Goal: Information Seeking & Learning: Find specific fact

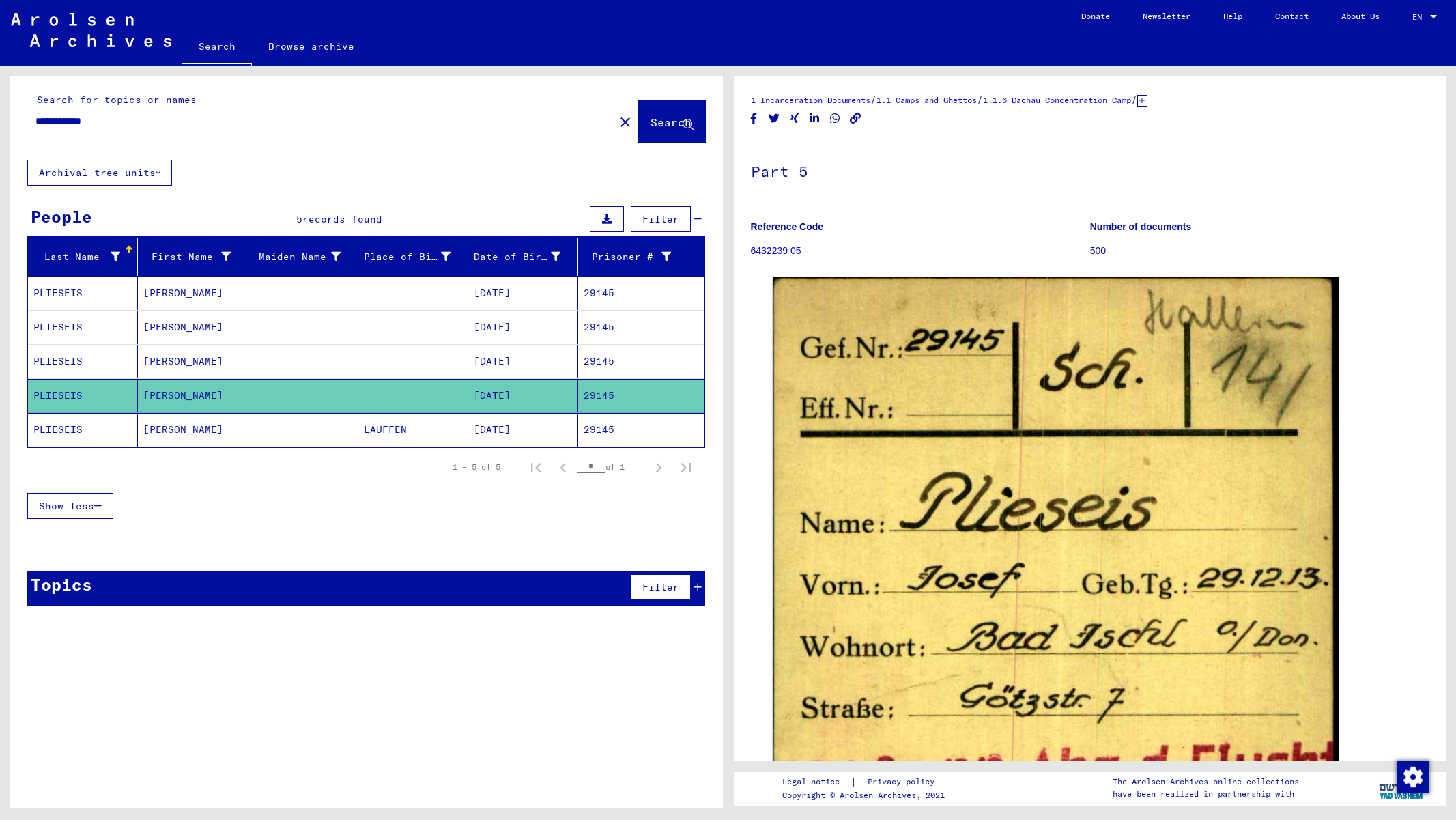
click at [0, 120] on div "**********" at bounding box center [364, 437] width 728 height 742
type input "*"
type input "********"
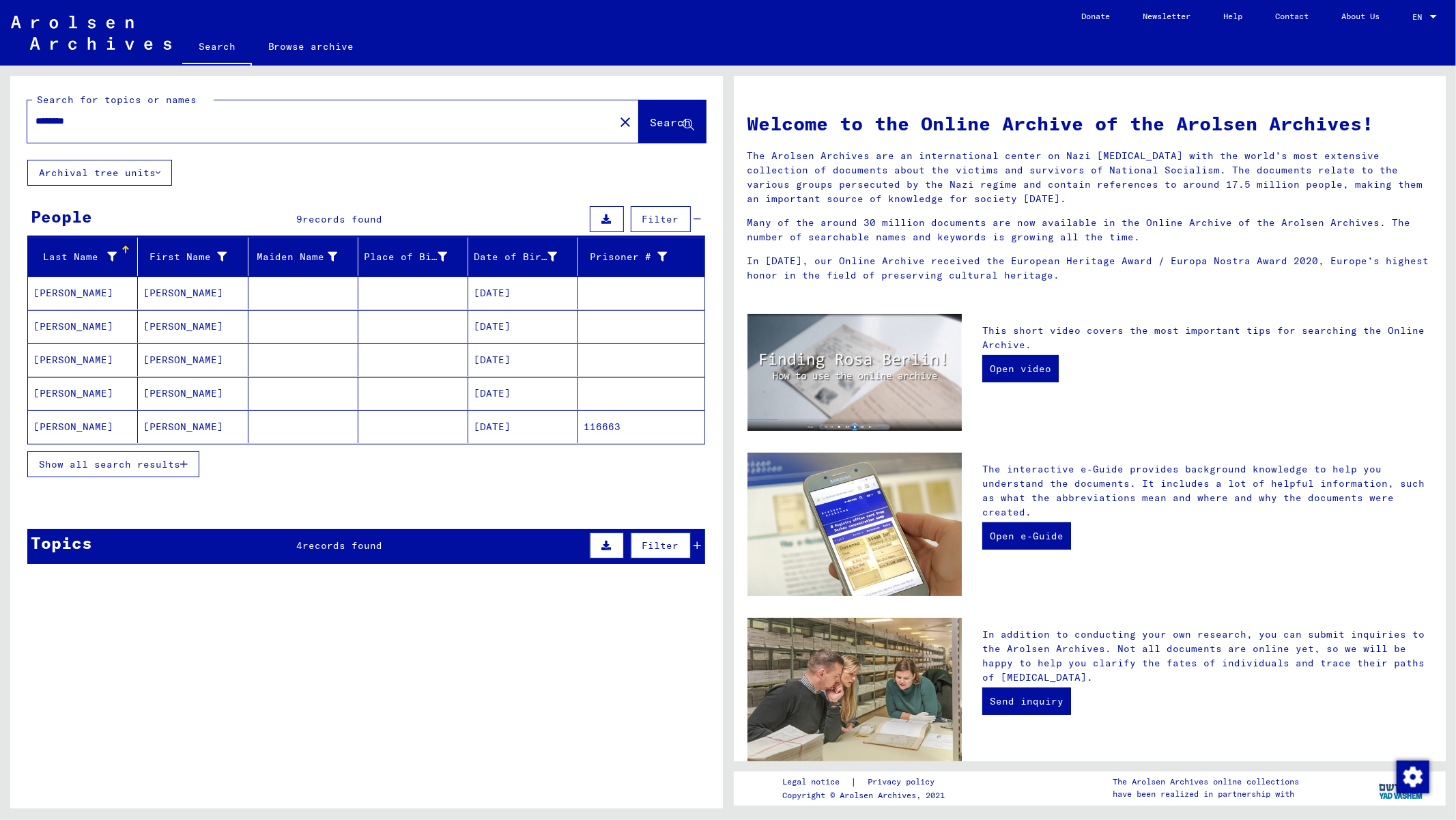
click at [142, 460] on span "Show all search results" at bounding box center [110, 464] width 142 height 12
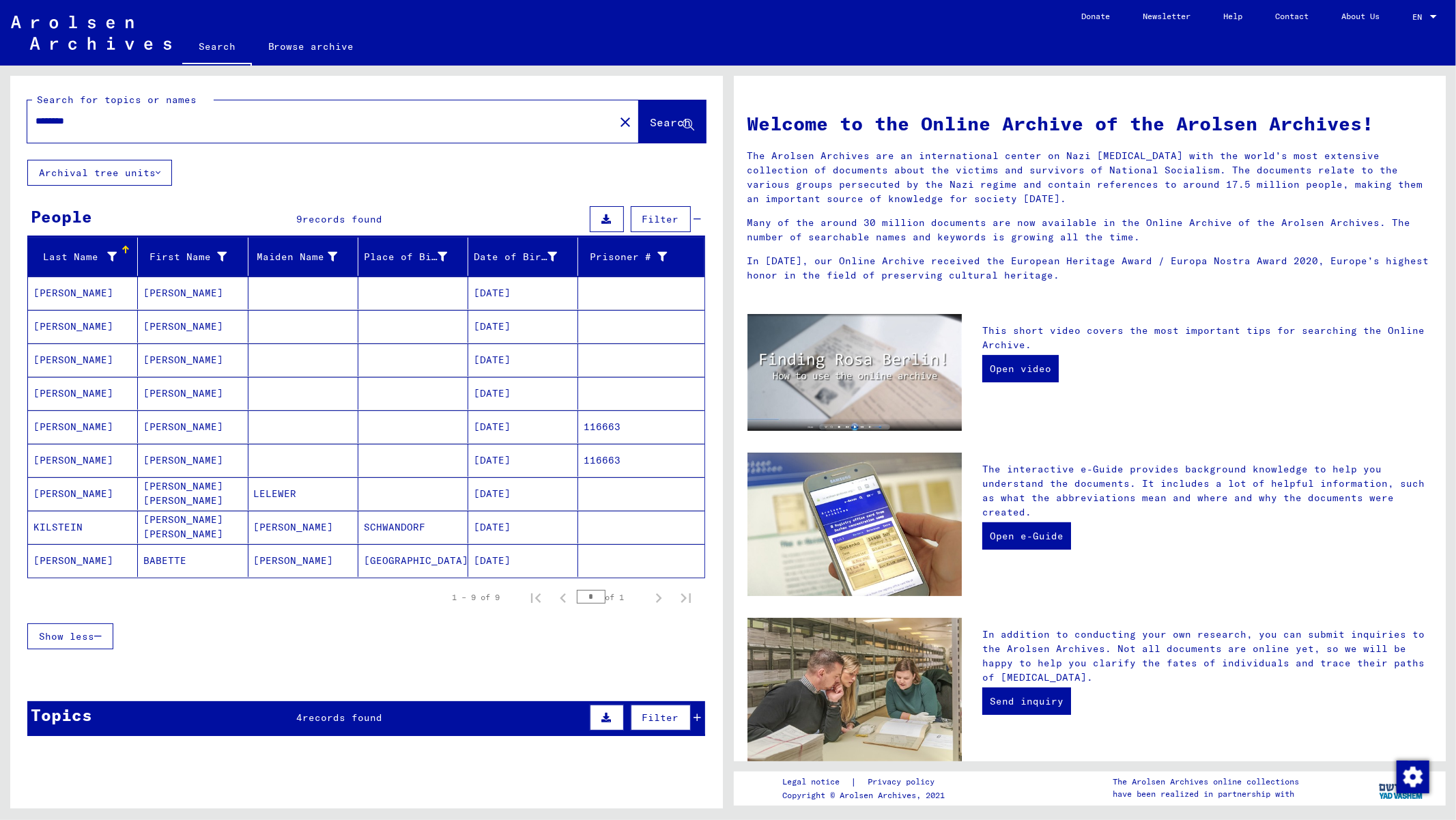
click at [166, 423] on mat-cell "[PERSON_NAME]" at bounding box center [192, 426] width 110 height 33
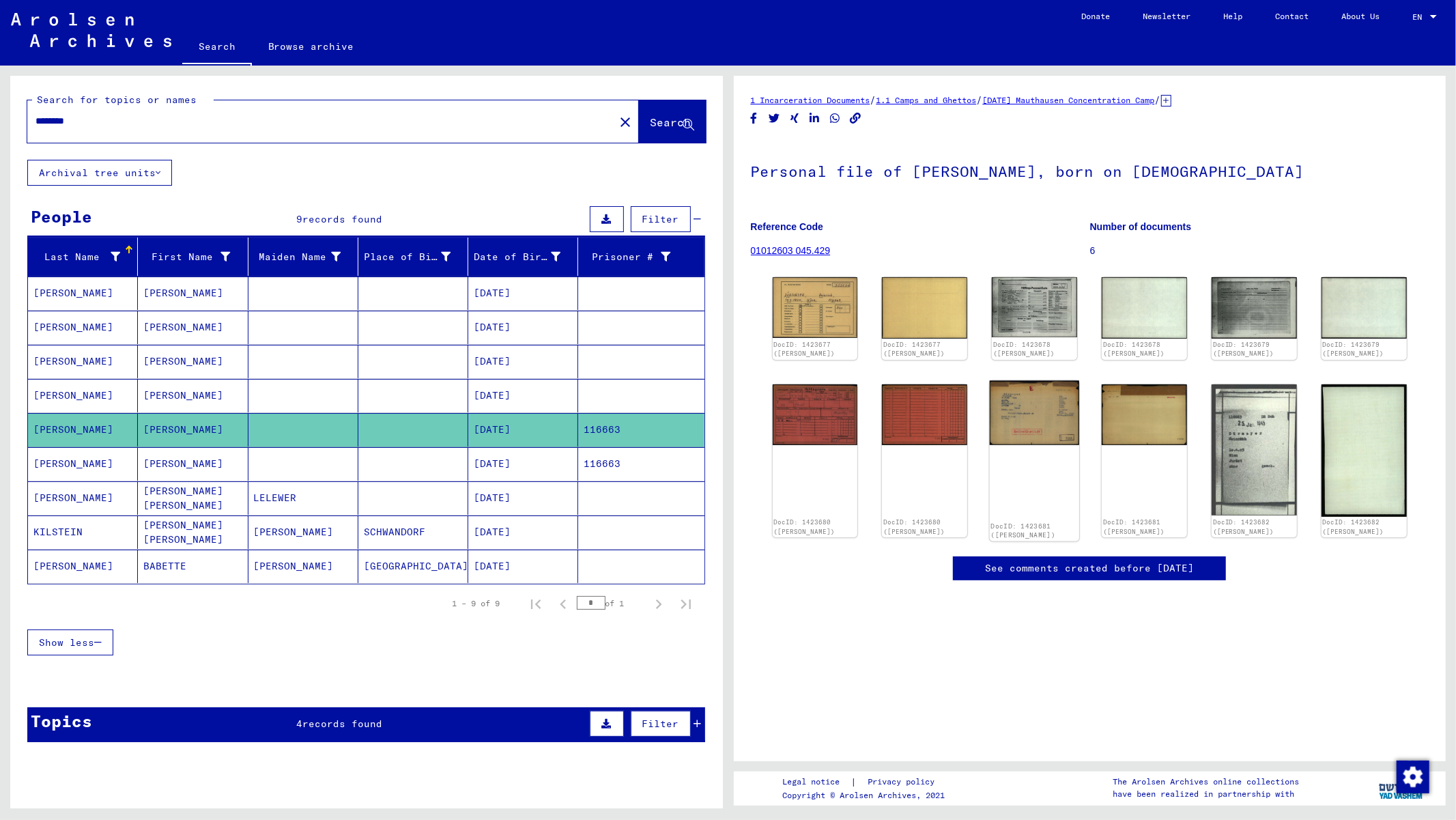
click at [1034, 420] on img at bounding box center [1034, 412] width 89 height 64
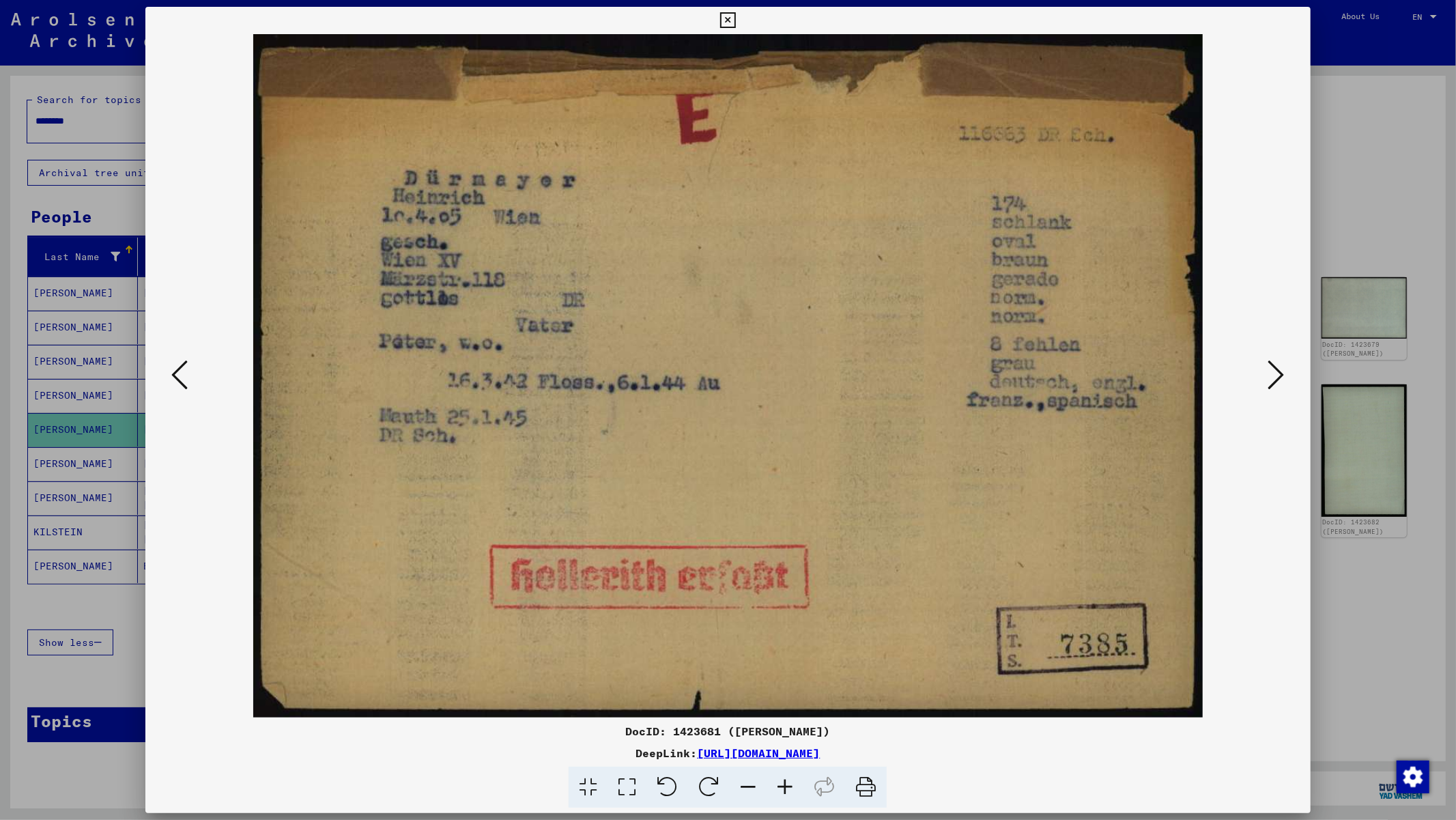
click at [1269, 374] on icon at bounding box center [1276, 374] width 16 height 33
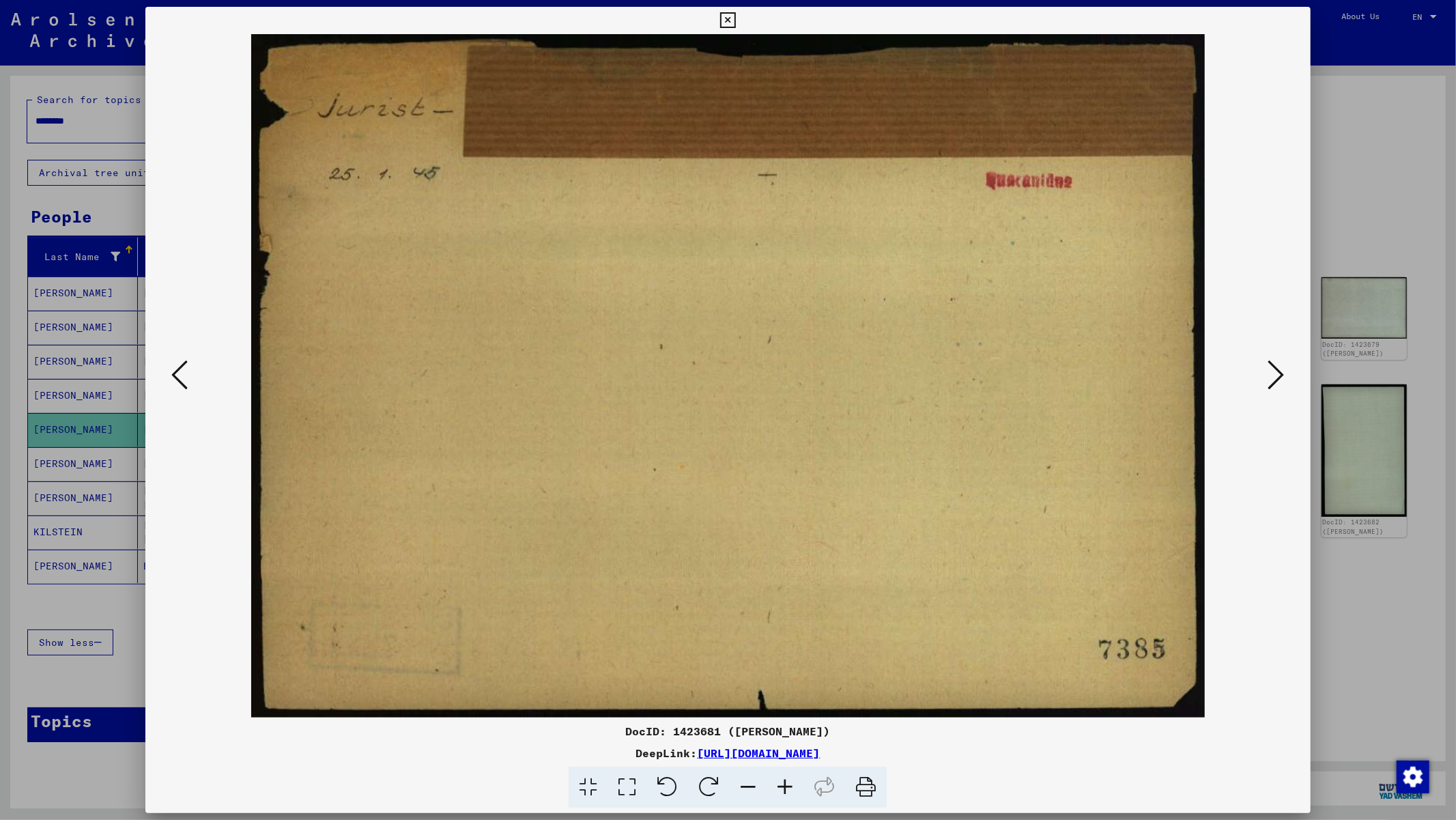
click at [1269, 374] on icon at bounding box center [1276, 374] width 16 height 33
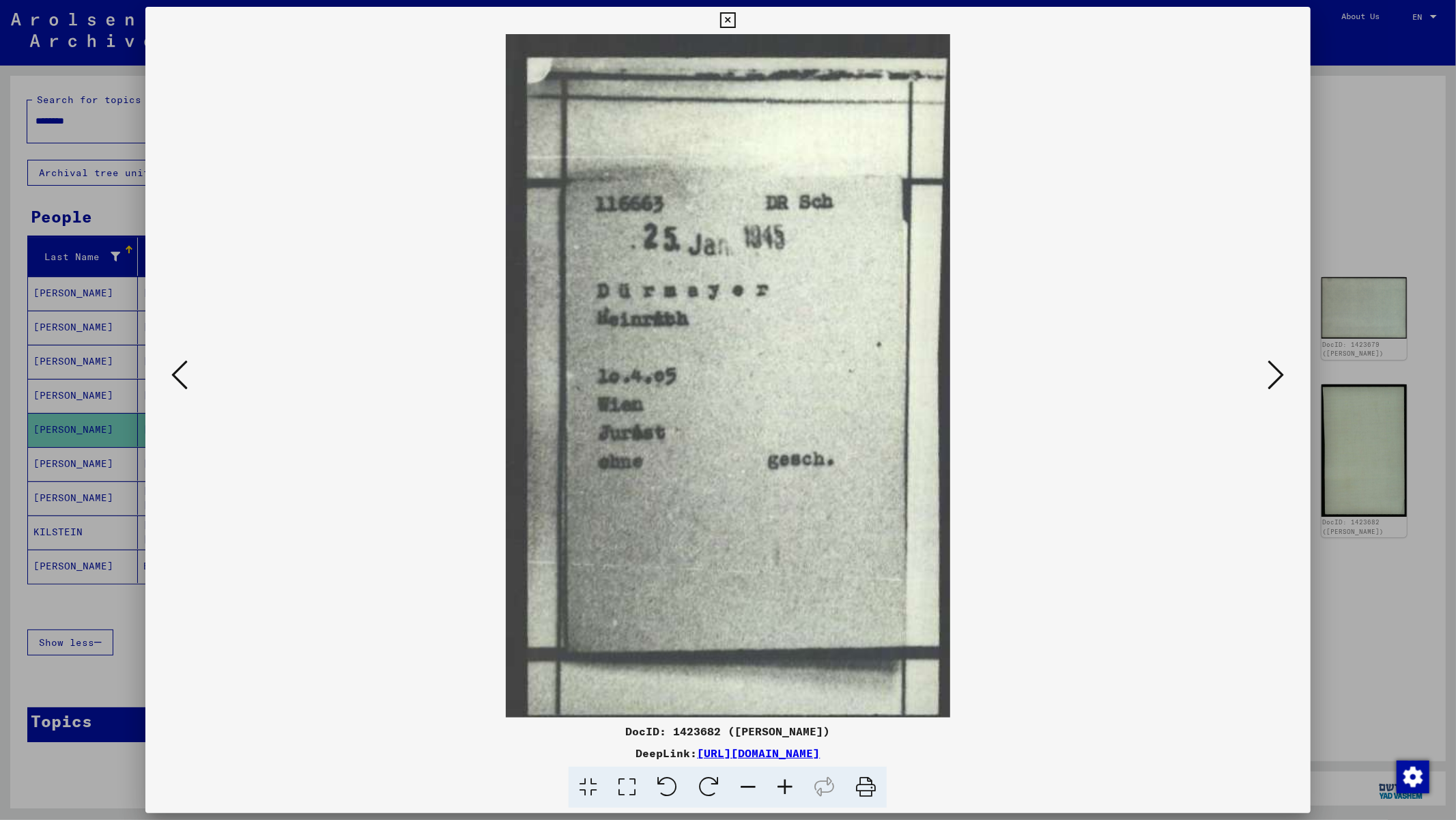
click at [1269, 374] on icon at bounding box center [1276, 374] width 16 height 33
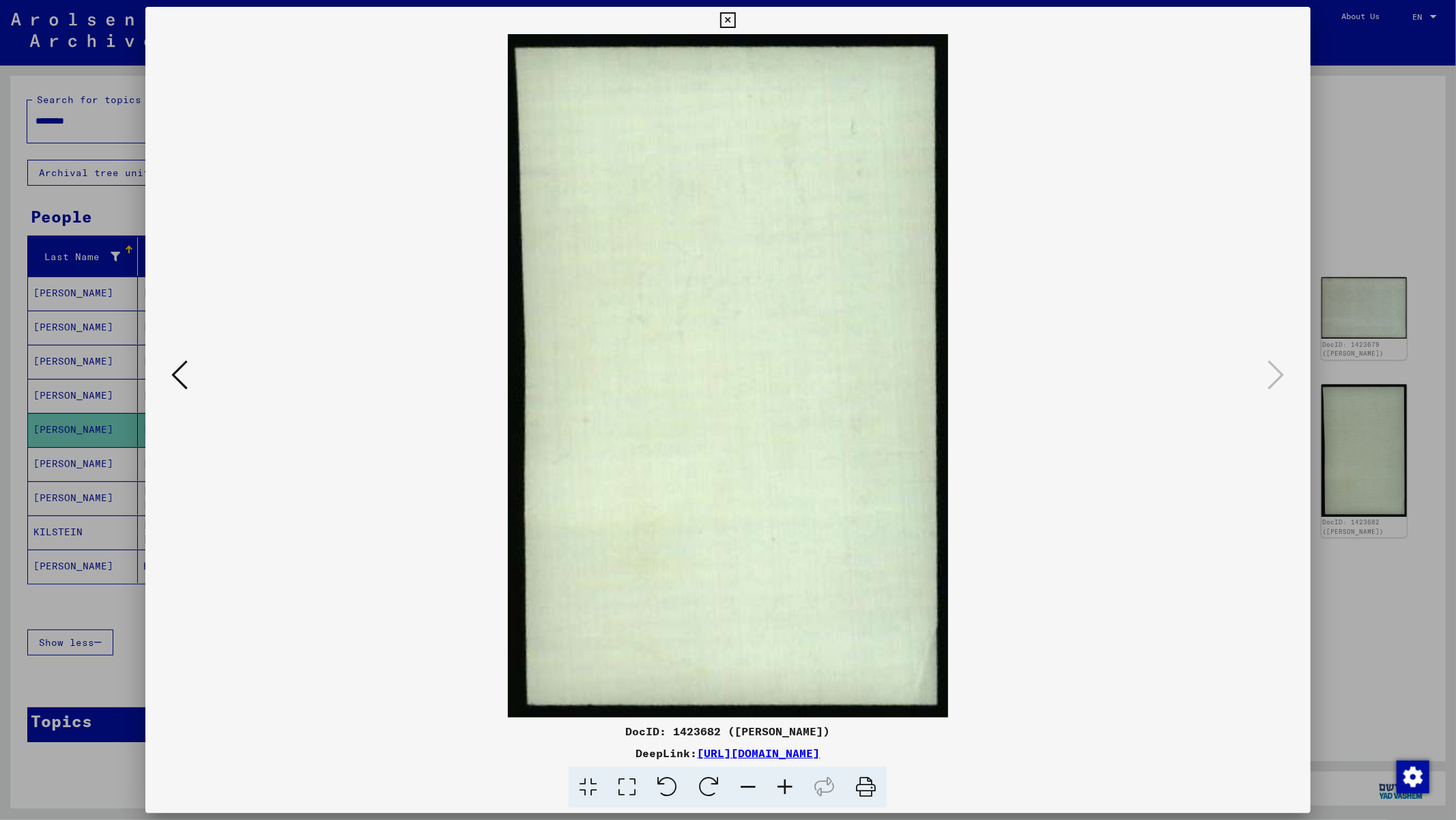
click at [727, 17] on icon at bounding box center [728, 20] width 16 height 16
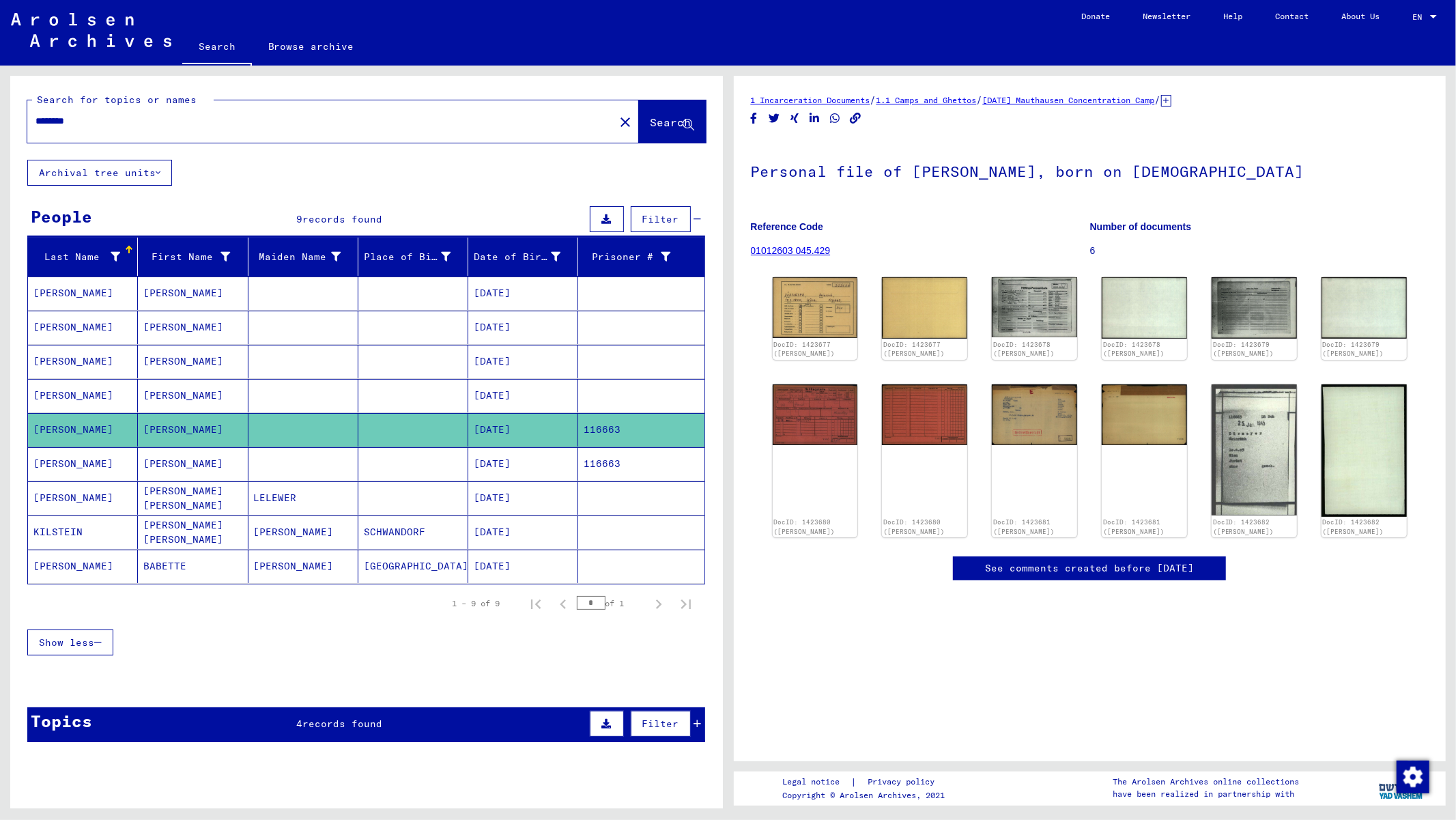
click at [174, 458] on mat-cell "[PERSON_NAME]" at bounding box center [192, 464] width 110 height 34
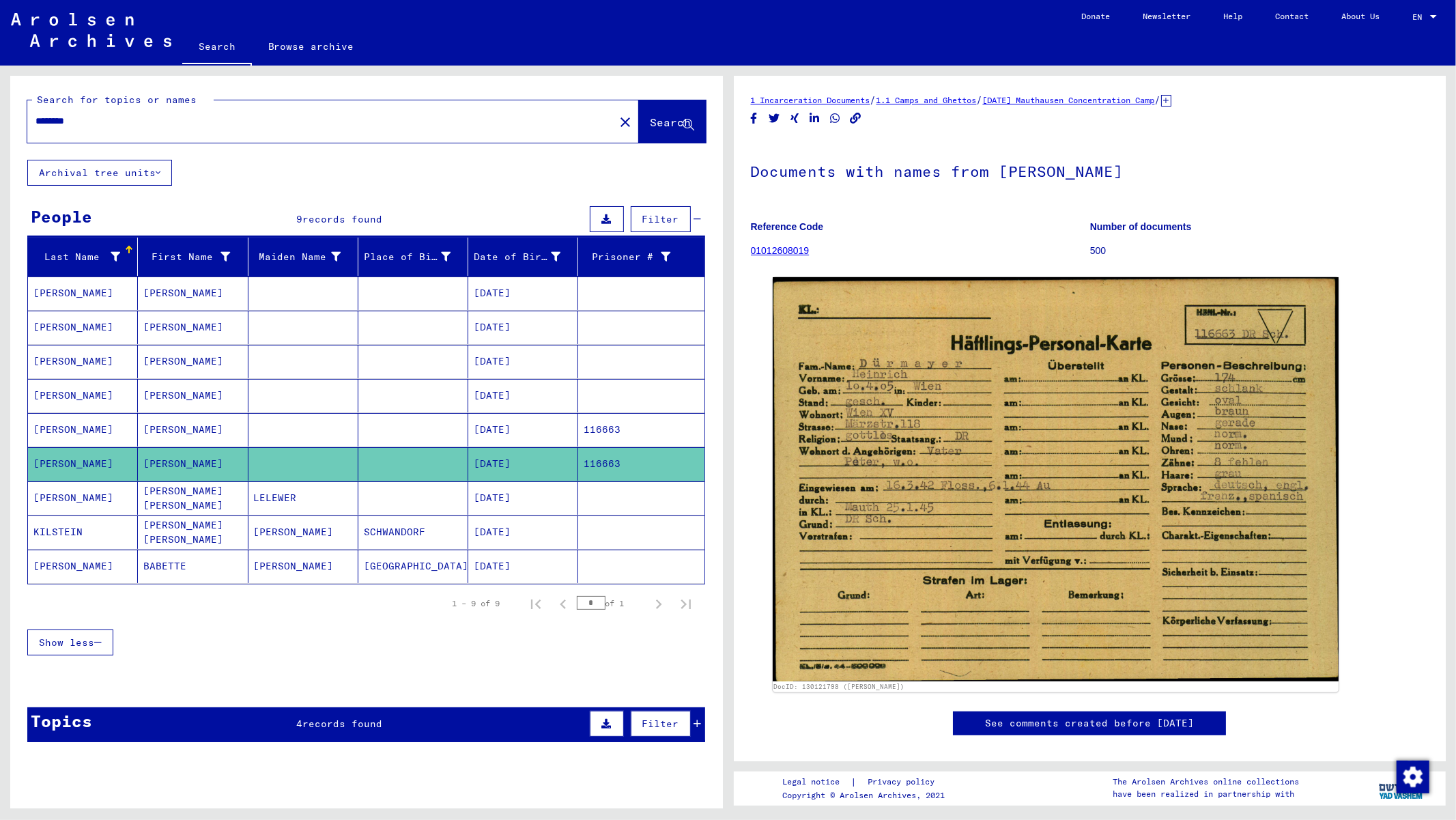
drag, startPoint x: 1018, startPoint y: 99, endPoint x: 1141, endPoint y: 97, distance: 123.0
drag, startPoint x: 1210, startPoint y: 99, endPoint x: 1019, endPoint y: 96, distance: 191.0
click at [1015, 97] on div "1 Incarceration Documents / 1.1 Camps and Ghettos / [DATE] Mauthausen Concentra…" at bounding box center [1090, 99] width 679 height 14
copy div "[DATE] [GEOGRAPHIC_DATA] Concentration Camp /"
drag, startPoint x: 815, startPoint y: 253, endPoint x: 748, endPoint y: 252, distance: 67.0
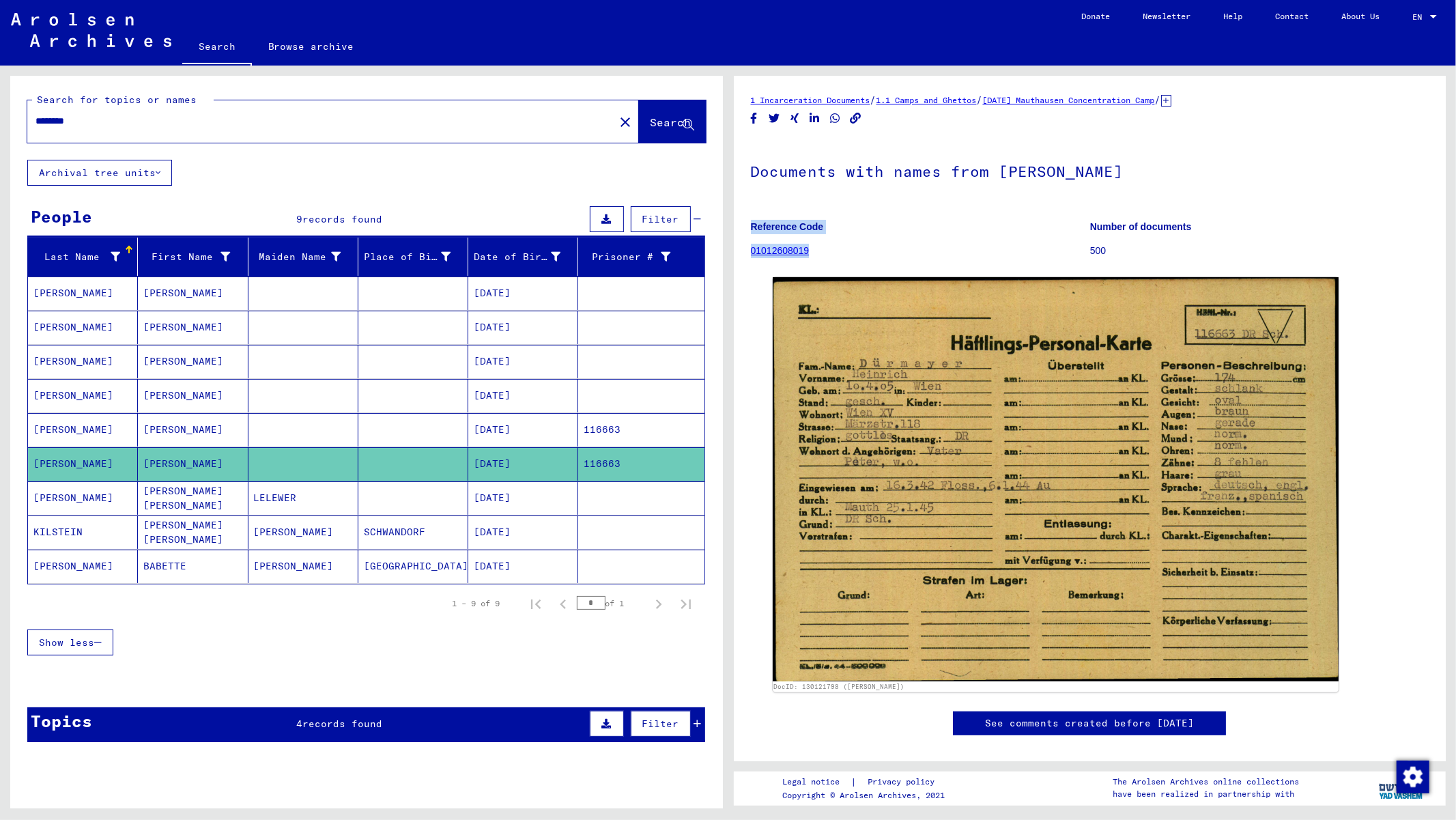
click at [748, 252] on yv-its-full-details "1 Incarceration Documents / 1.1 Camps and Ghettos / [DATE] Mauthausen Concentra…" at bounding box center [1090, 427] width 713 height 670
copy figure "Reference Code 01012608019"
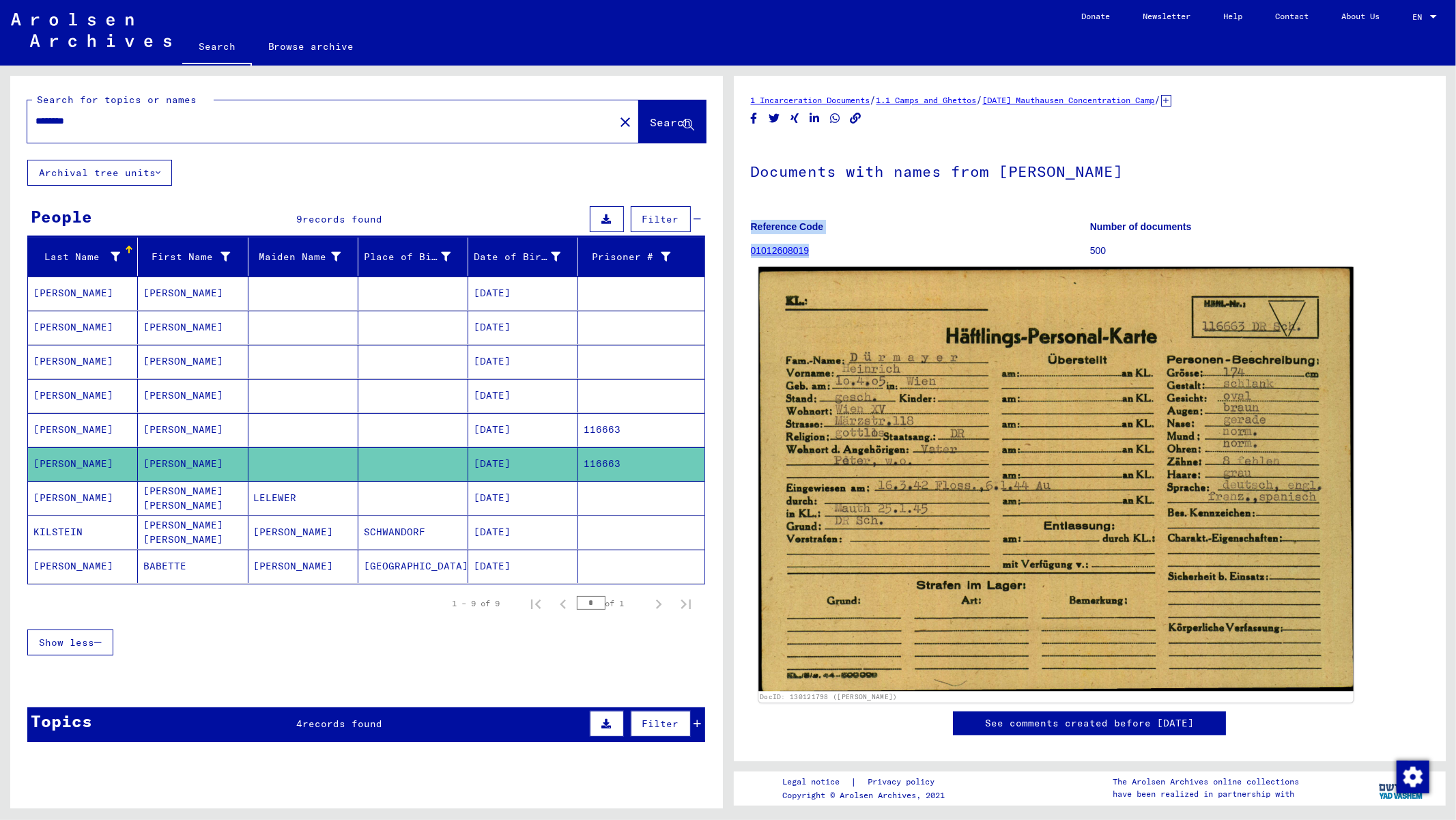
click at [909, 482] on img at bounding box center [1056, 479] width 594 height 424
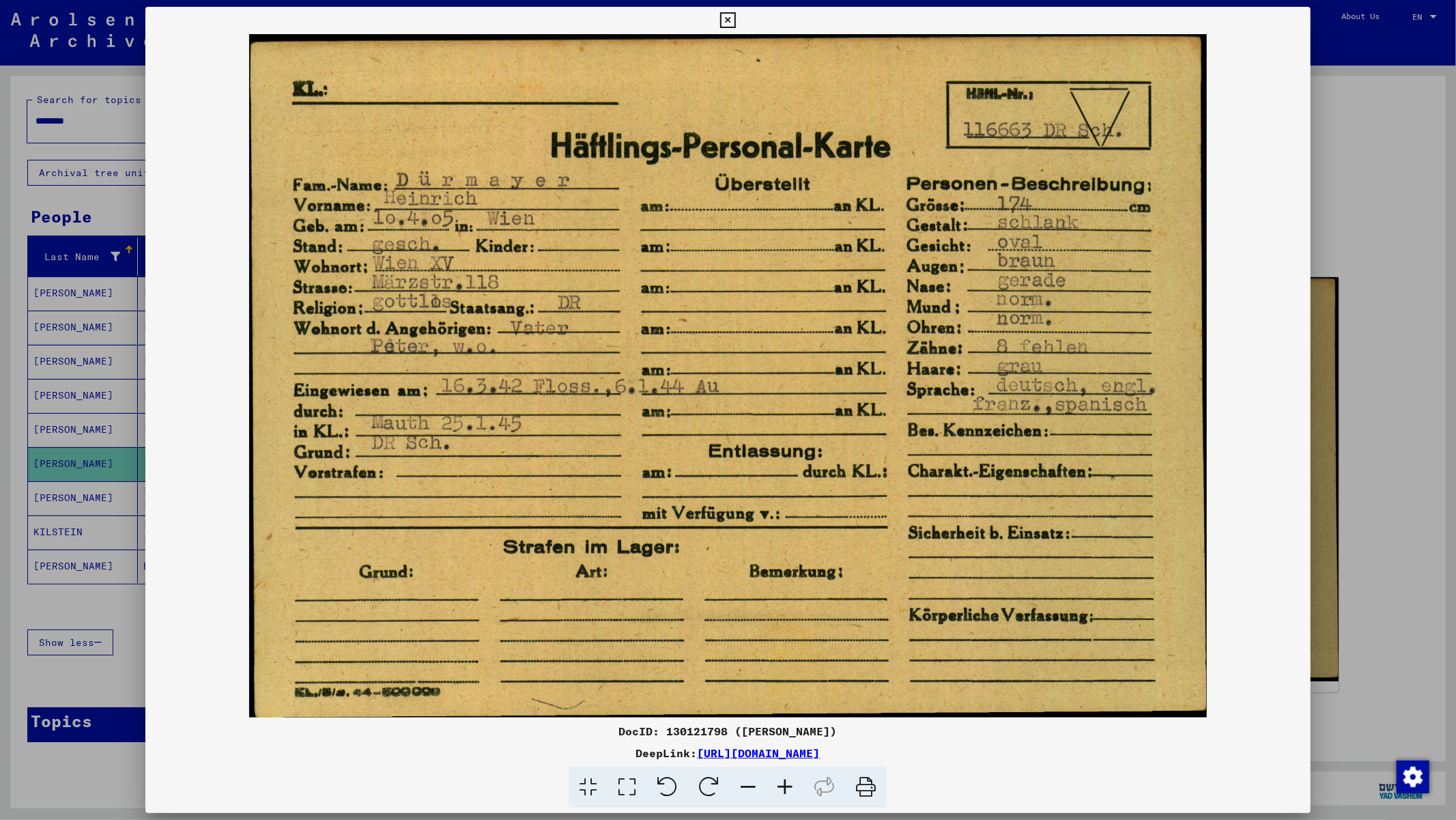
click at [725, 19] on icon at bounding box center [728, 20] width 16 height 16
